Goal: Transaction & Acquisition: Purchase product/service

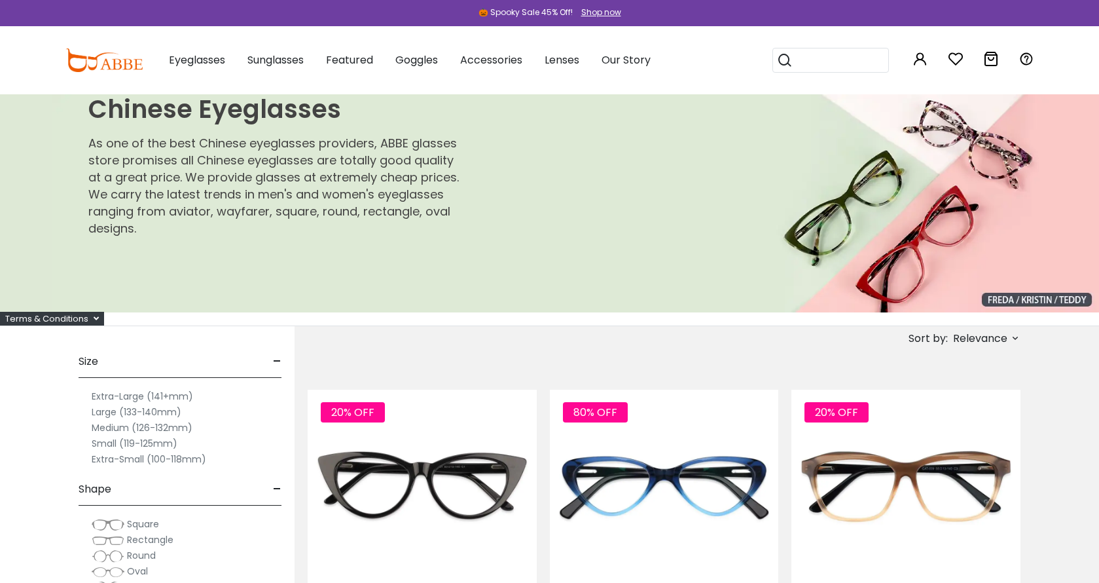
click at [118, 396] on label "Extra-Large (141+mm)" at bounding box center [142, 396] width 101 height 16
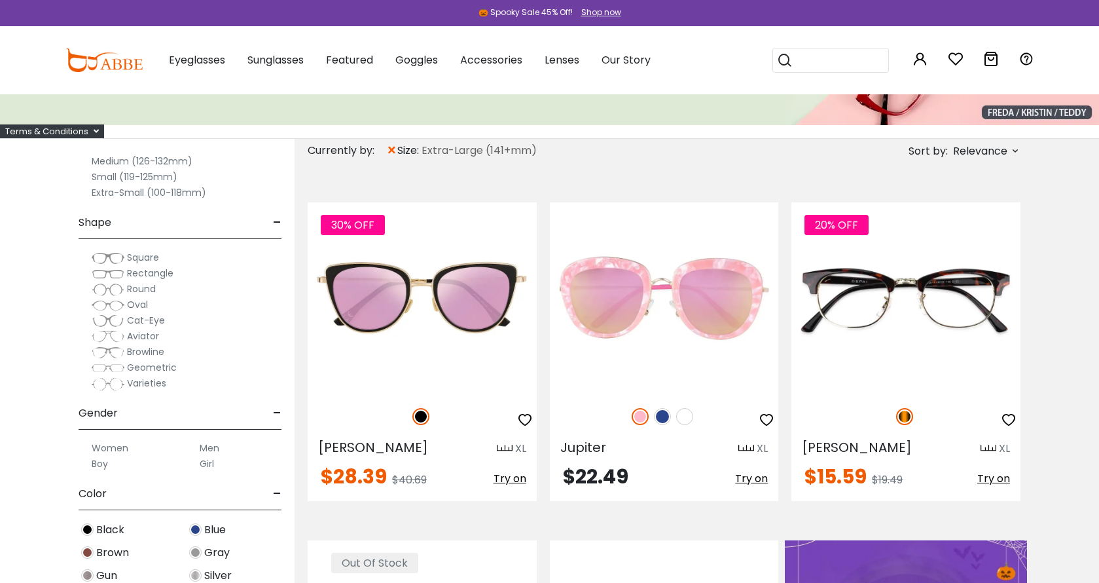
scroll to position [293, 0]
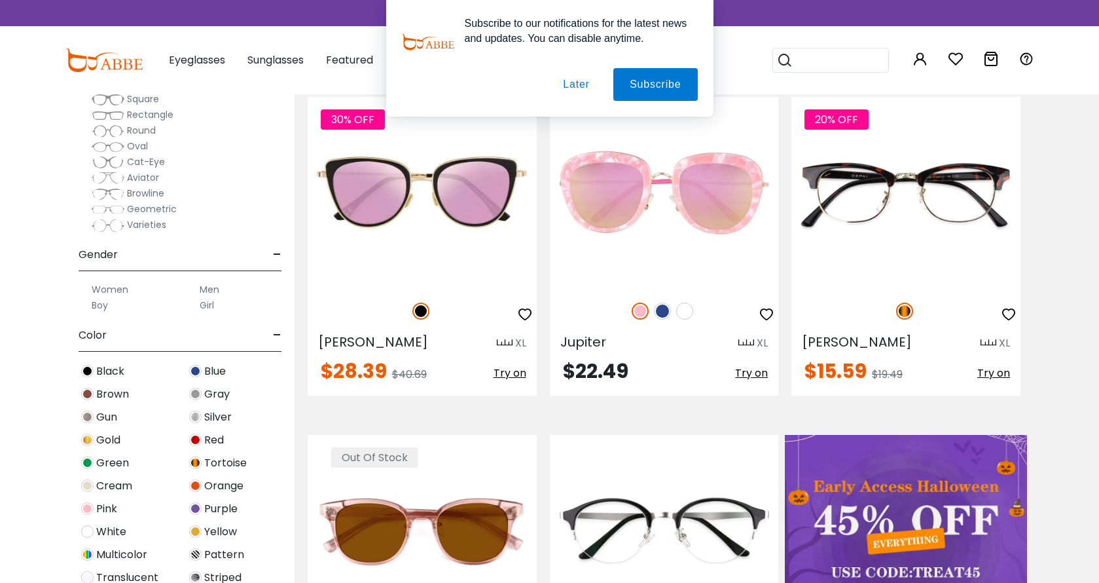
click at [211, 287] on label "Men" at bounding box center [210, 289] width 20 height 16
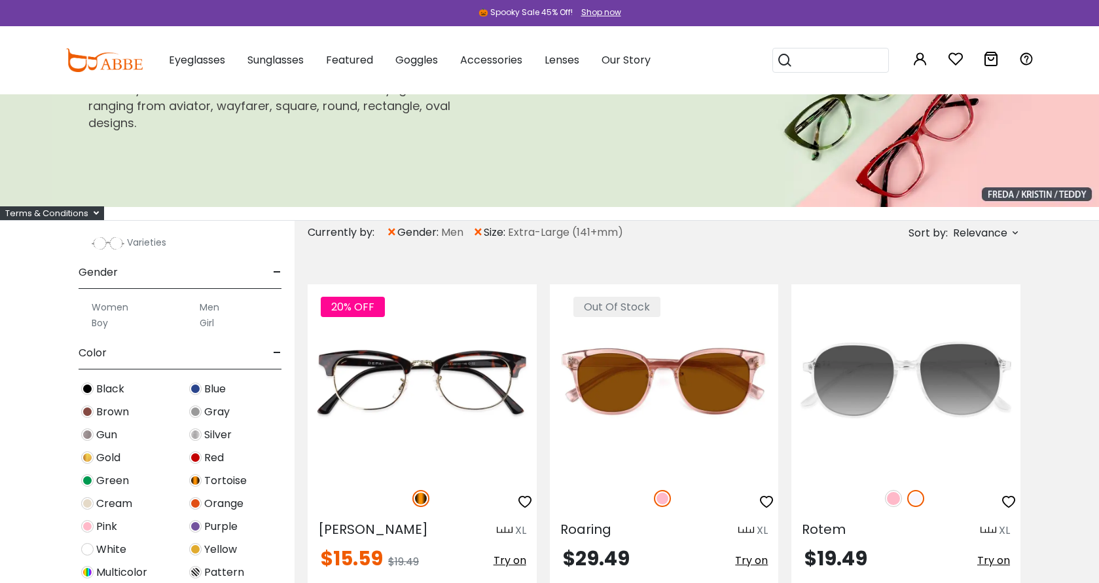
scroll to position [420, 0]
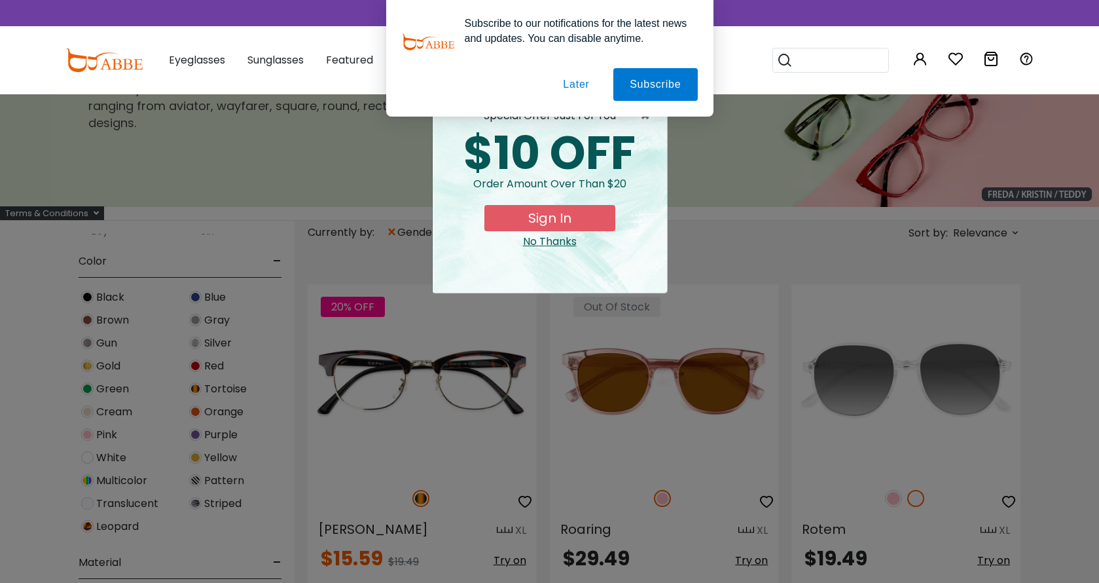
drag, startPoint x: 577, startPoint y: 82, endPoint x: 485, endPoint y: 153, distance: 116.7
click at [577, 82] on button "Later" at bounding box center [576, 84] width 59 height 33
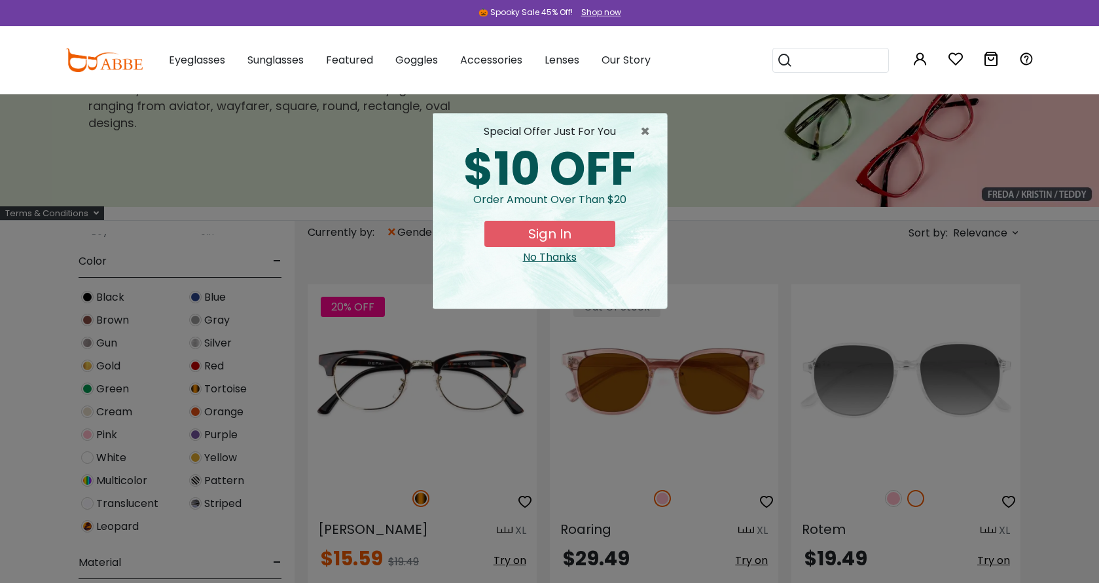
click at [225, 388] on div "× special offer just for you $10 OFF Order amount over than $20 Sign In No Than…" at bounding box center [549, 291] width 1099 height 583
click at [565, 260] on div "No Thanks" at bounding box center [549, 257] width 213 height 16
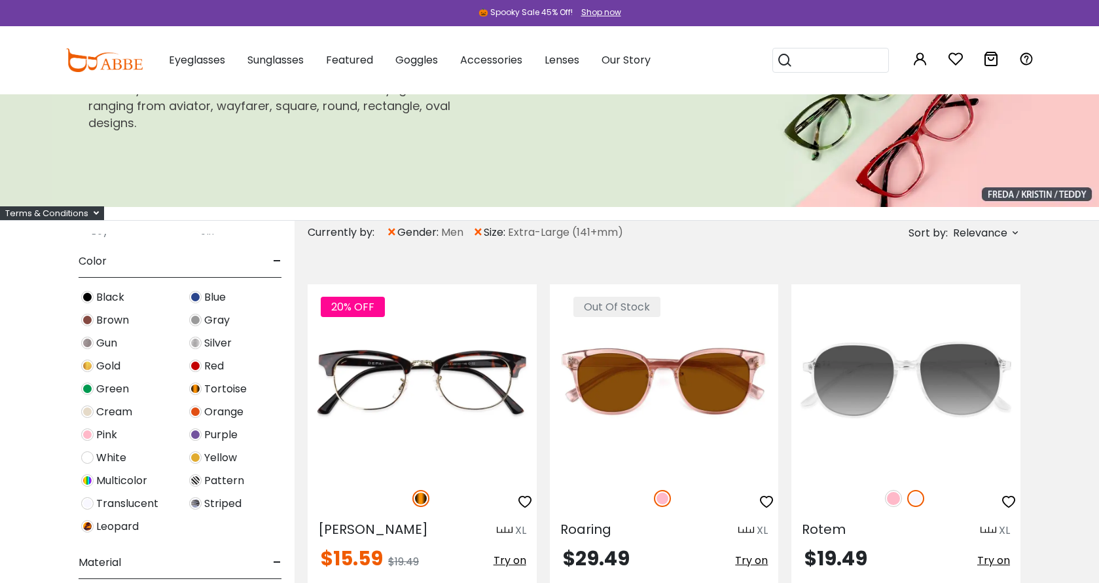
click at [237, 386] on span "Tortoise" at bounding box center [225, 389] width 43 height 16
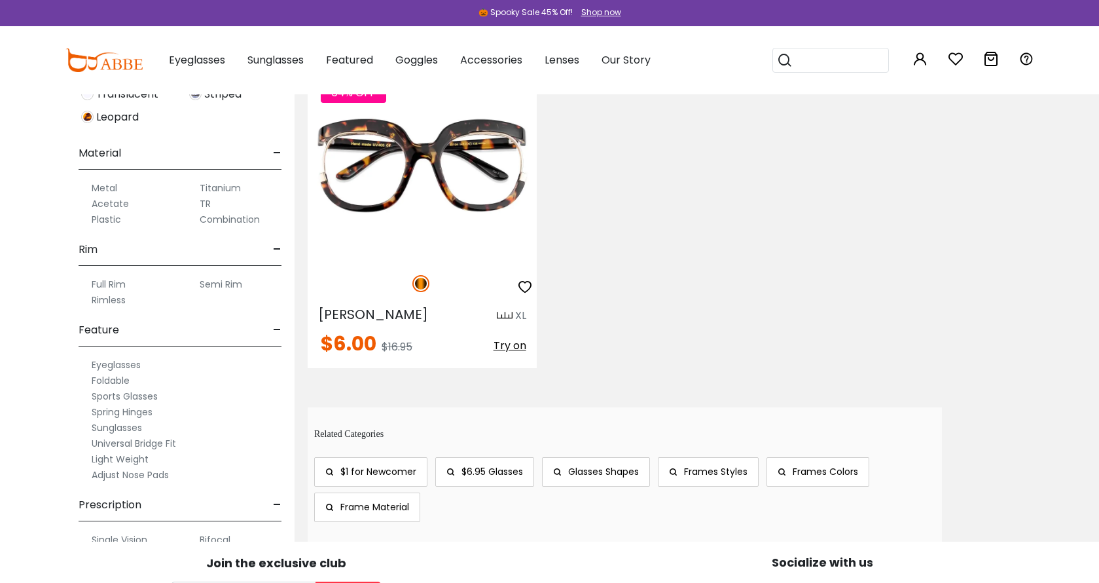
scroll to position [1113, 0]
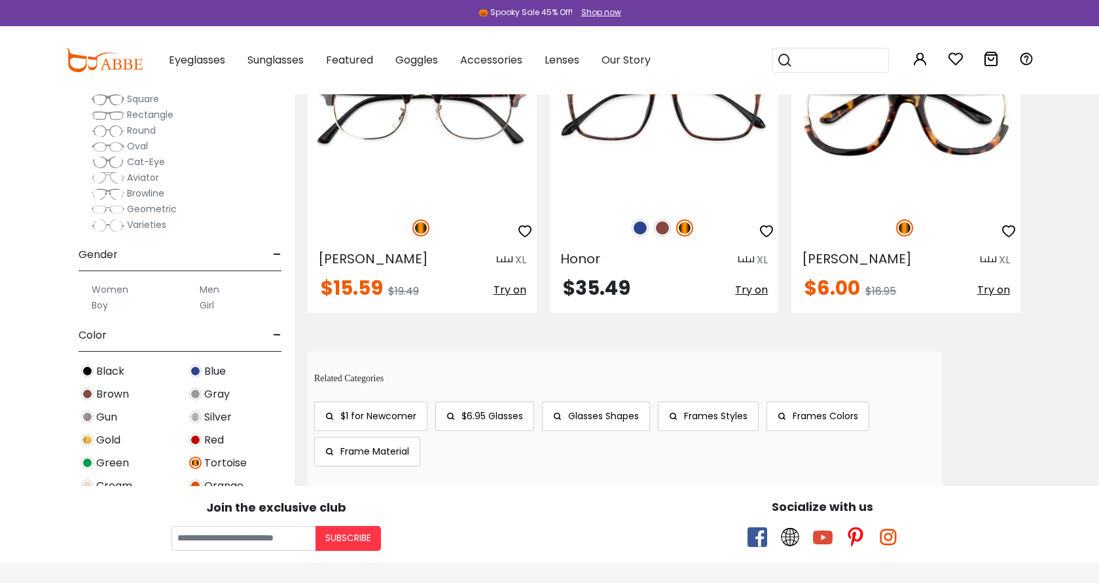
scroll to position [278, 0]
